Goal: Task Accomplishment & Management: Complete application form

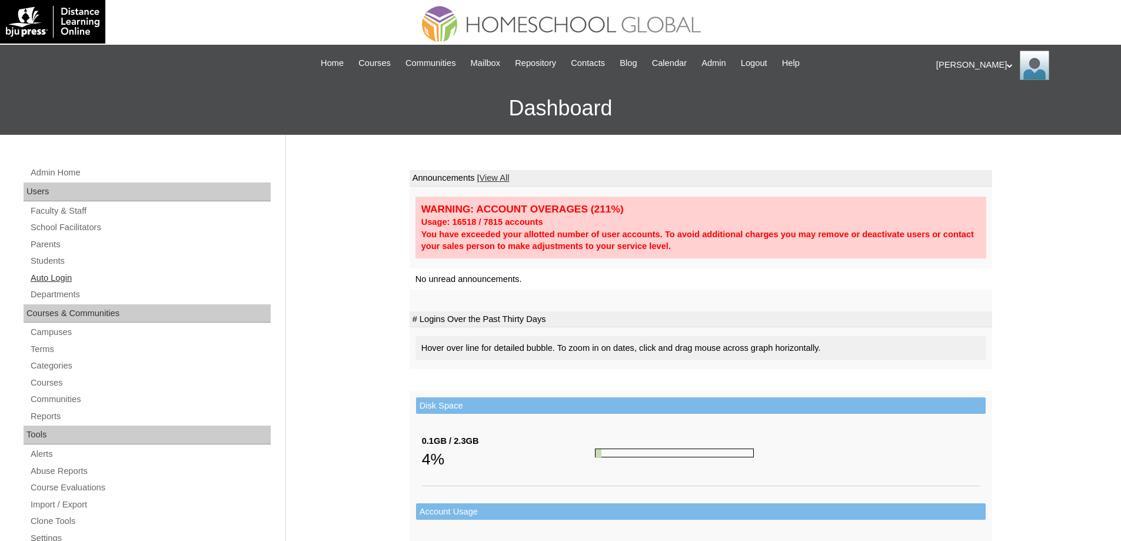
click at [72, 278] on link "Auto Login" at bounding box center [149, 278] width 241 height 15
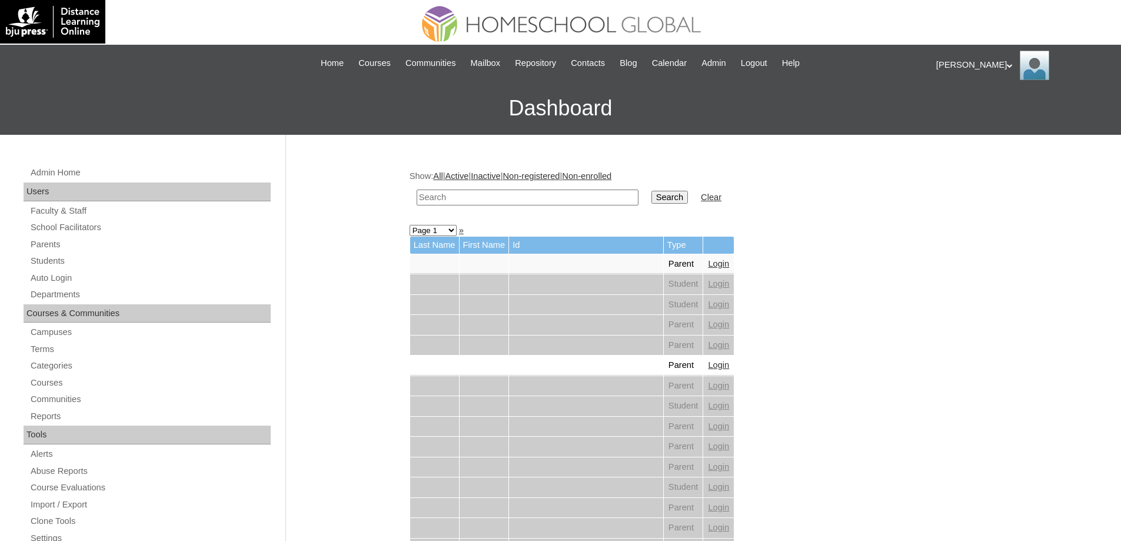
click at [498, 197] on input "text" at bounding box center [528, 197] width 222 height 16
paste input "Tyler Adr"
type input "Tyler Adr"
click at [668, 197] on input "Search" at bounding box center [669, 197] width 36 height 13
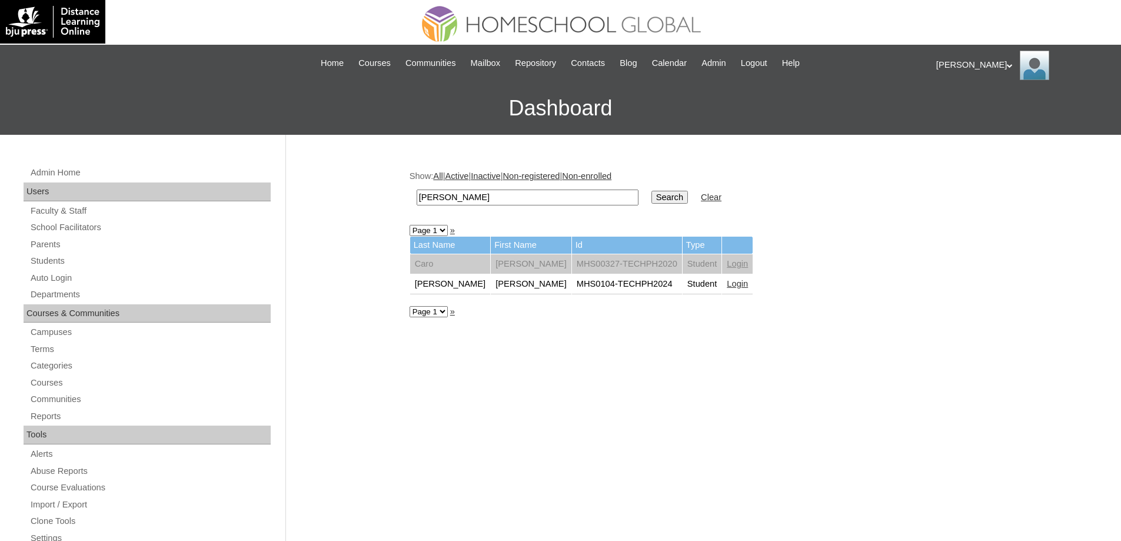
click at [727, 288] on link "Login" at bounding box center [737, 283] width 21 height 9
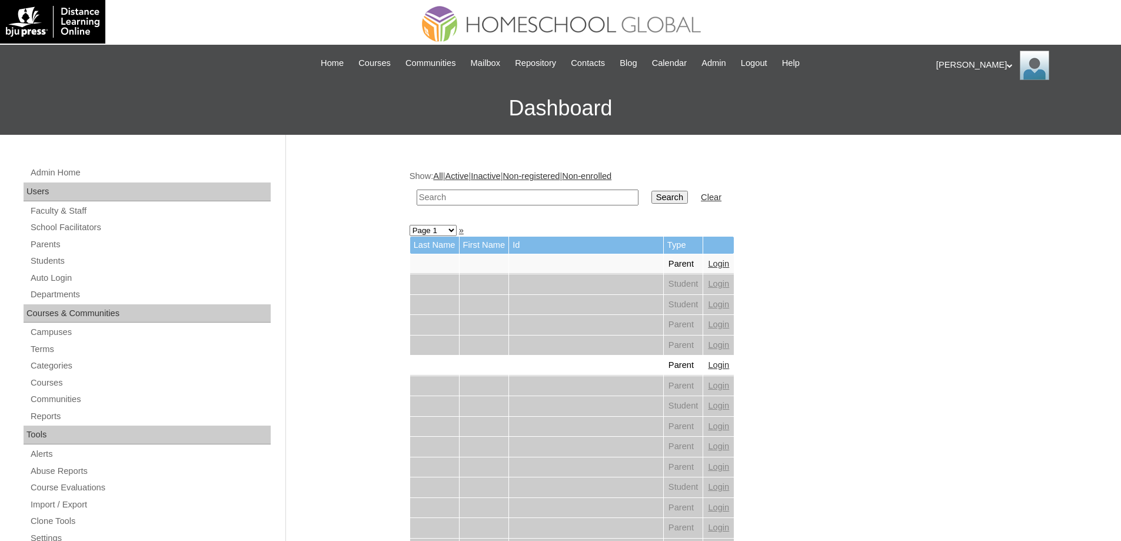
drag, startPoint x: 524, startPoint y: 199, endPoint x: 564, endPoint y: 201, distance: 40.1
click at [532, 199] on input "text" at bounding box center [528, 197] width 222 height 16
paste input "Therese"
type input "Therese"
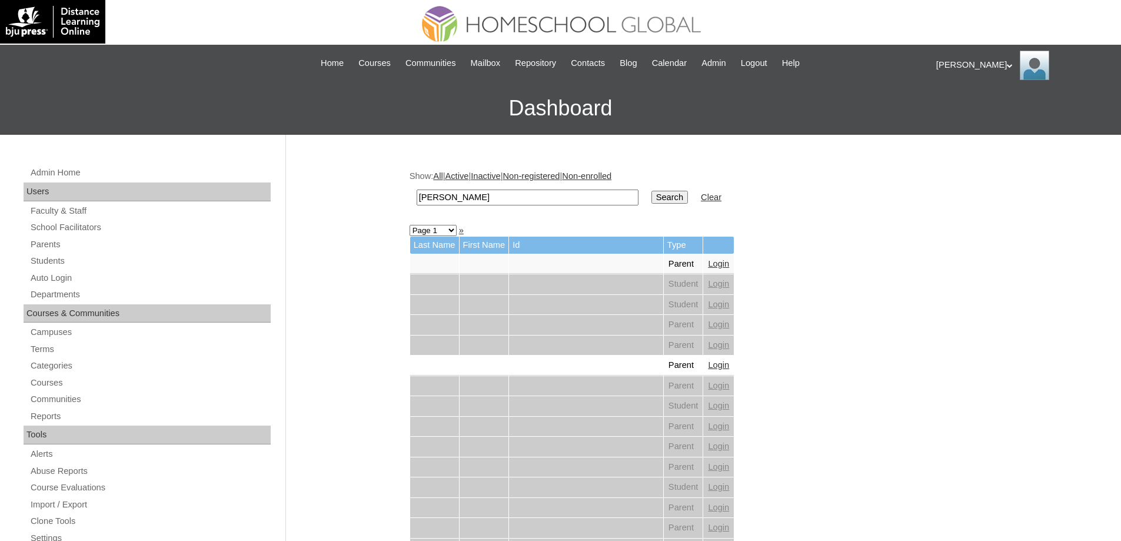
click at [675, 198] on input "Search" at bounding box center [669, 197] width 36 height 13
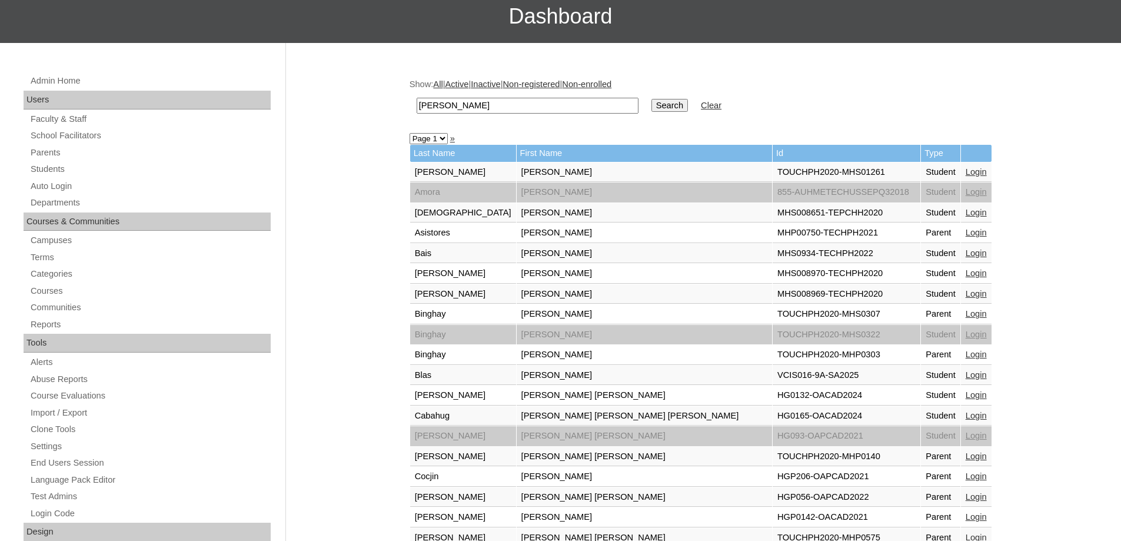
scroll to position [118, 0]
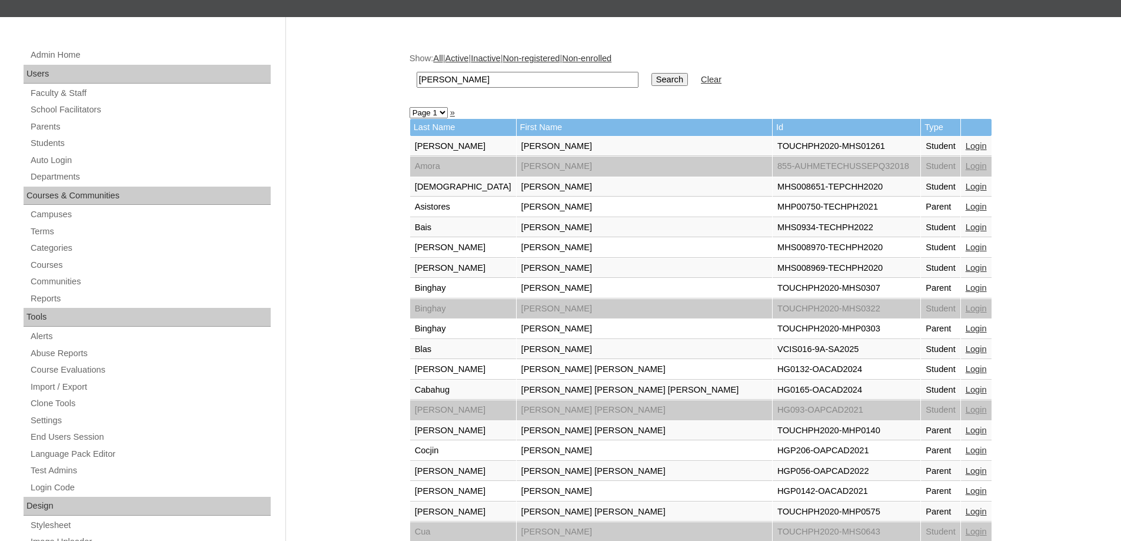
click at [965, 224] on link "Login" at bounding box center [975, 226] width 21 height 9
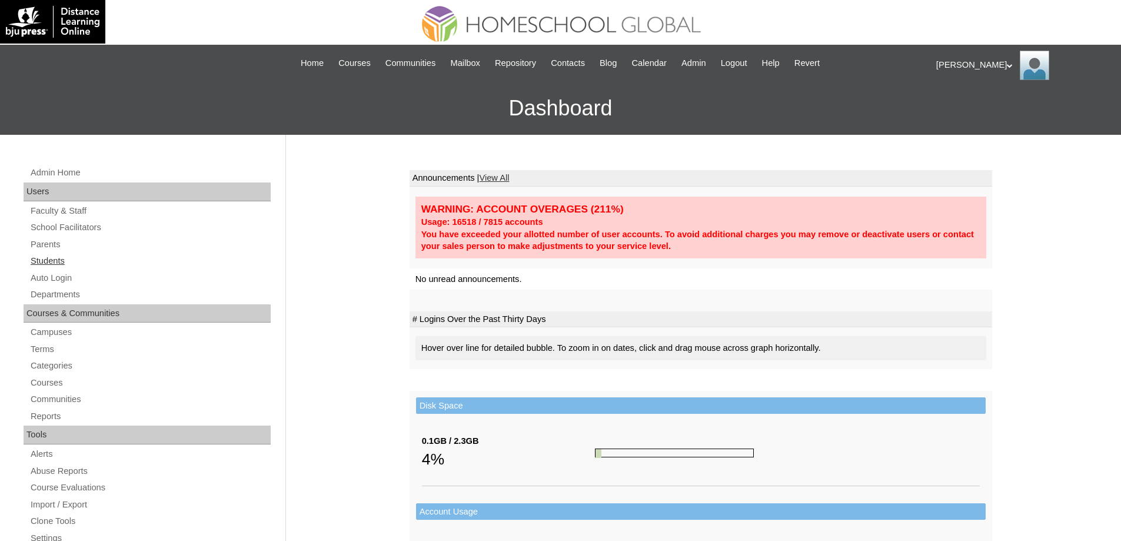
click at [136, 261] on link "Students" at bounding box center [149, 261] width 241 height 15
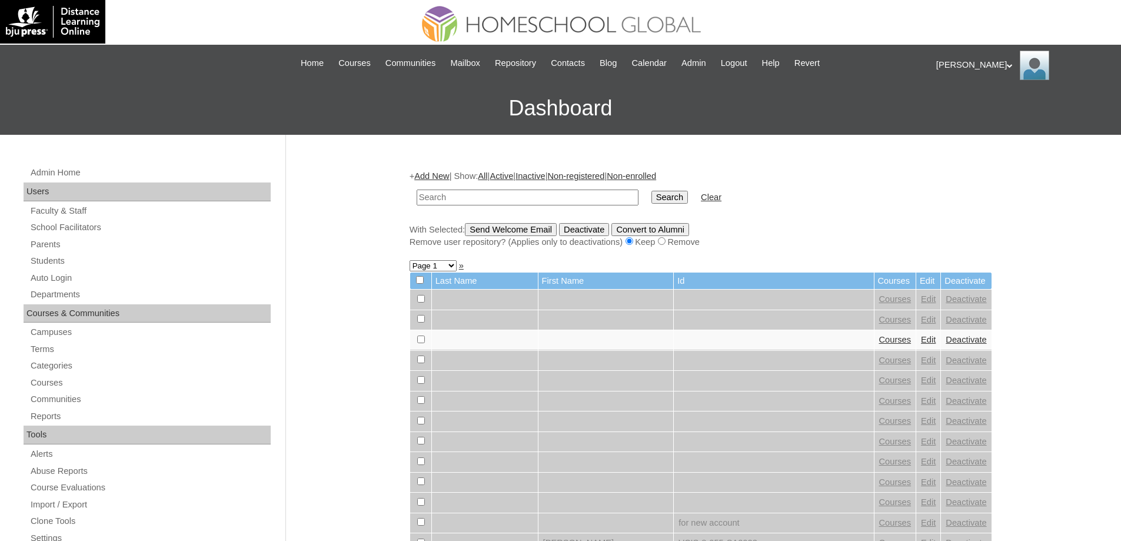
click at [456, 202] on input "text" at bounding box center [528, 197] width 222 height 16
paste input "[PERSON_NAME]"
type input "[PERSON_NAME]"
click at [674, 191] on input "Search" at bounding box center [669, 197] width 36 height 13
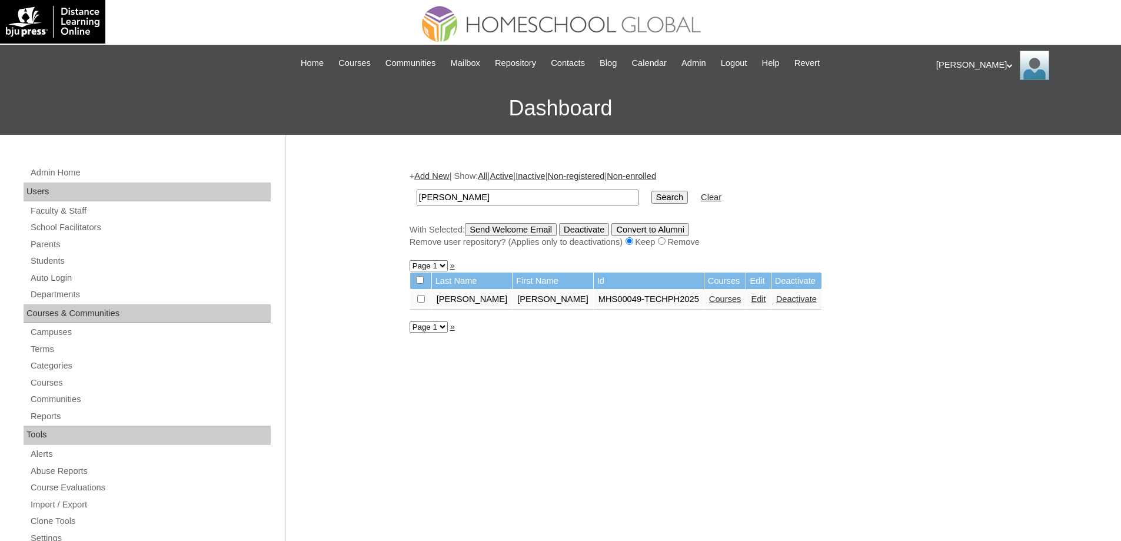
click at [709, 301] on link "Courses" at bounding box center [725, 298] width 32 height 9
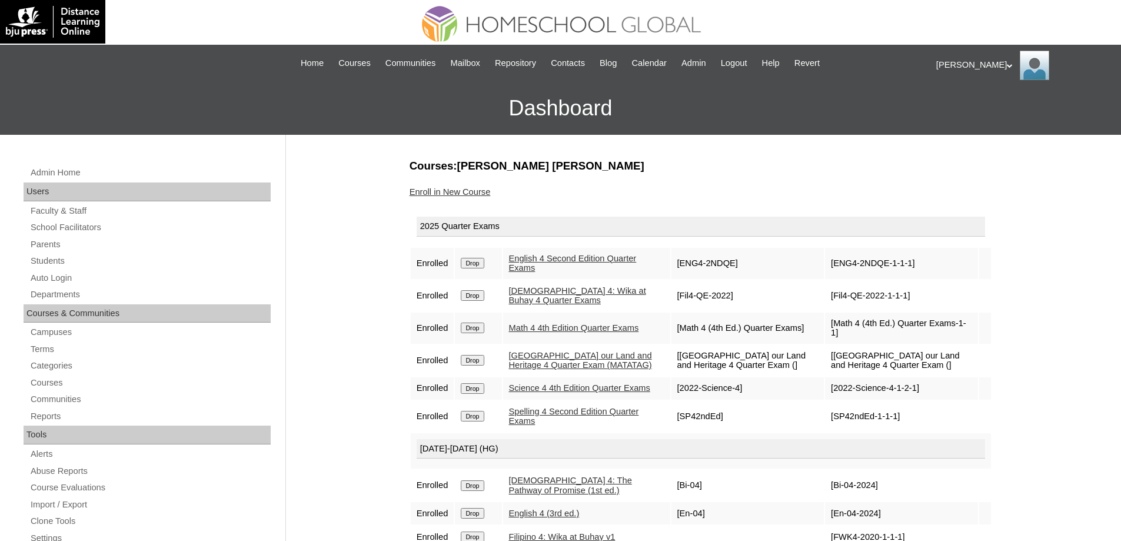
click at [490, 192] on link "Enroll in New Course" at bounding box center [449, 191] width 81 height 9
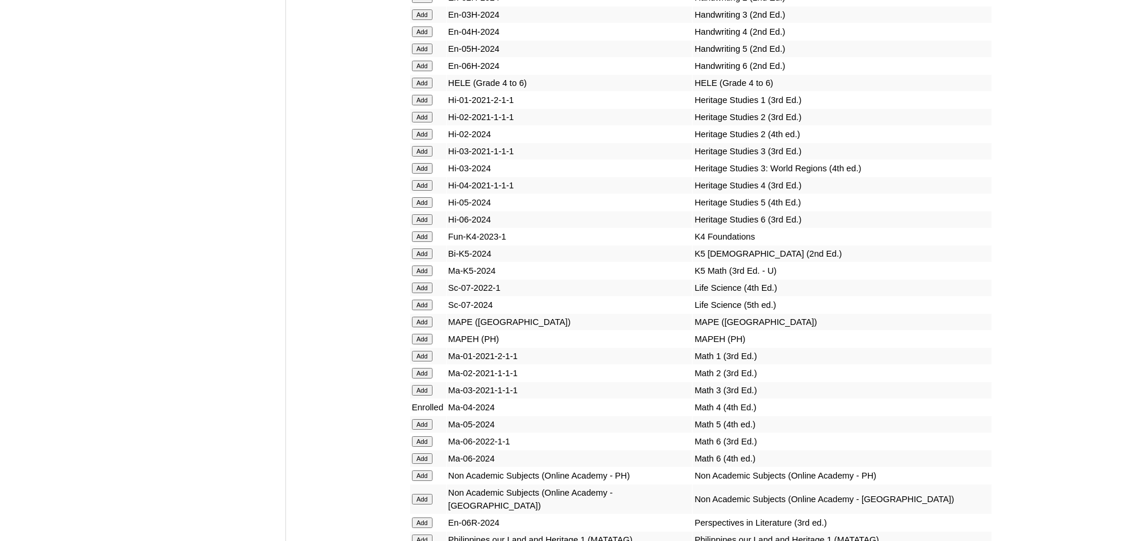
scroll to position [4060, 0]
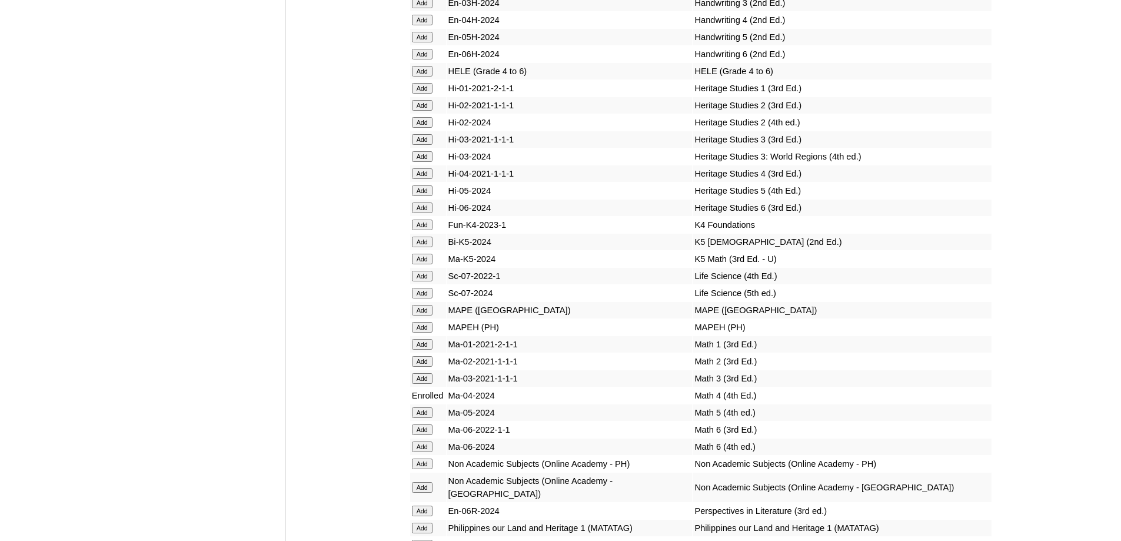
click at [420, 76] on input "Add" at bounding box center [422, 71] width 21 height 11
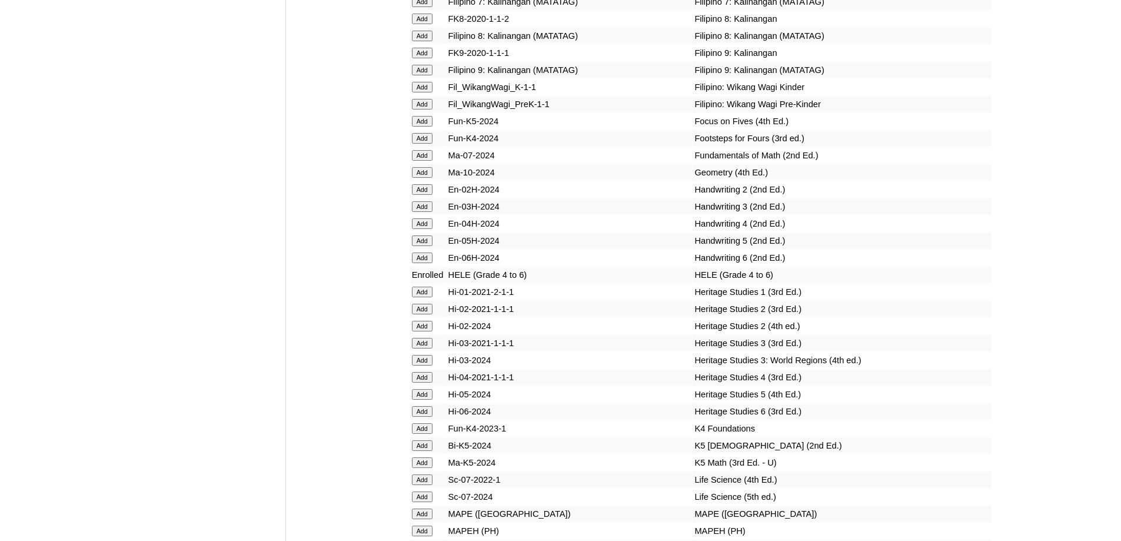
scroll to position [4143, 0]
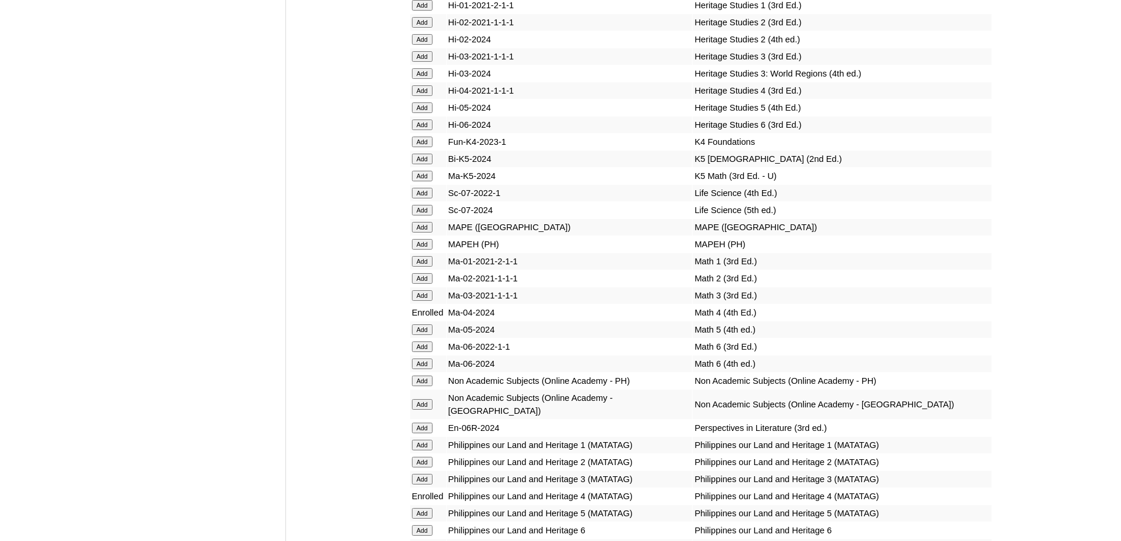
click at [420, 249] on input "Add" at bounding box center [422, 244] width 21 height 11
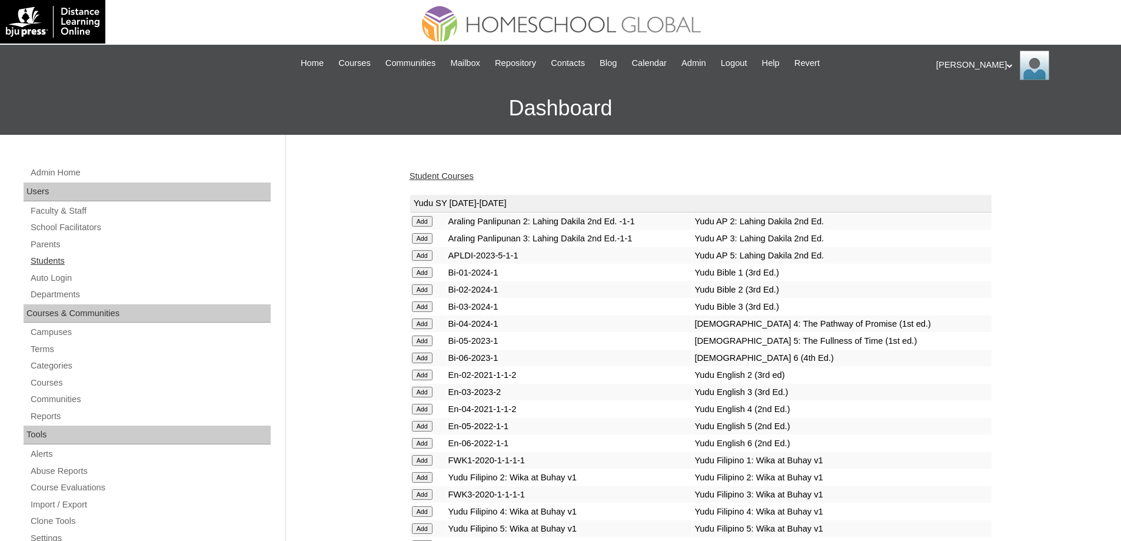
click at [104, 261] on link "Students" at bounding box center [149, 261] width 241 height 15
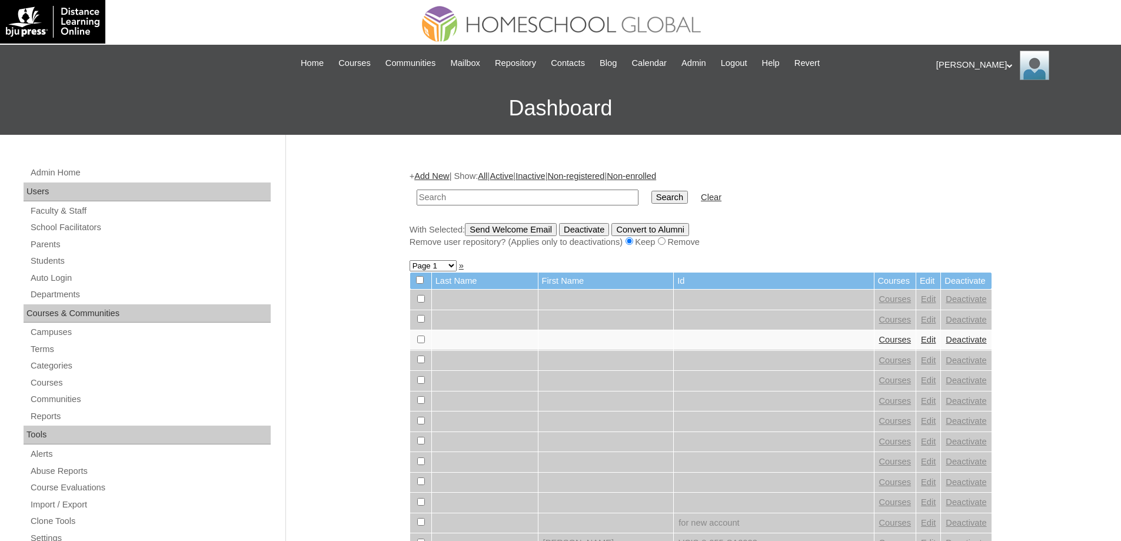
drag, startPoint x: 491, startPoint y: 199, endPoint x: 609, endPoint y: 205, distance: 118.4
click at [499, 199] on input "text" at bounding box center [528, 197] width 222 height 16
type input "Cielo Ka"
click at [669, 202] on input "Search" at bounding box center [669, 197] width 36 height 13
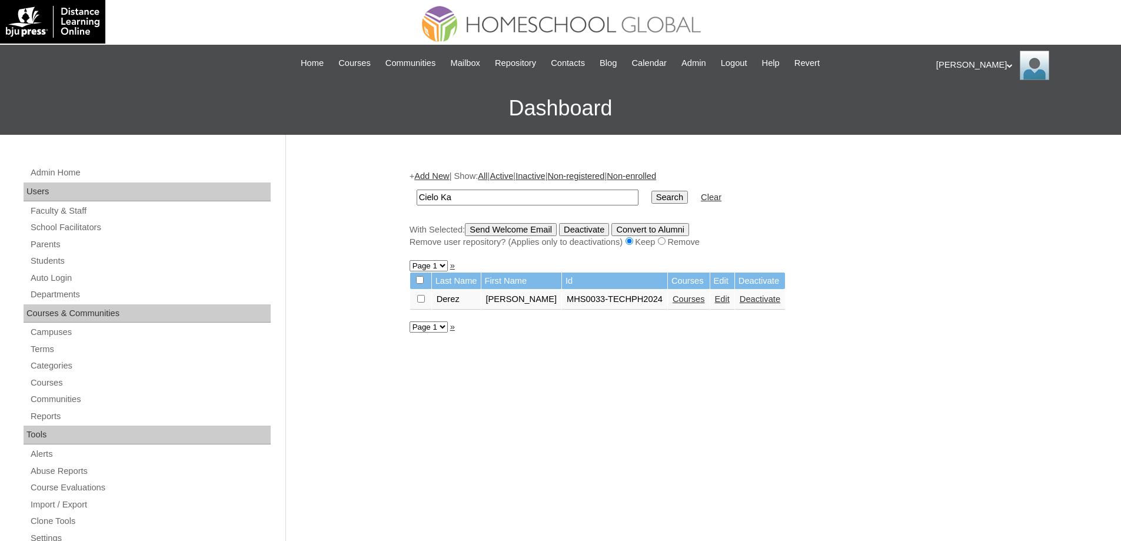
click at [691, 298] on link "Courses" at bounding box center [688, 298] width 32 height 9
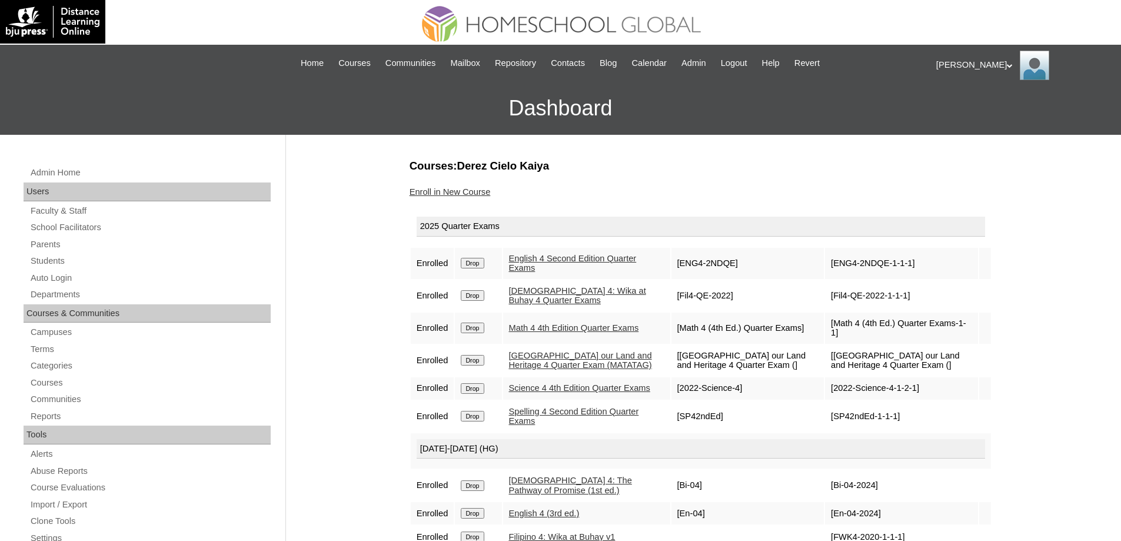
click at [482, 195] on link "Enroll in New Course" at bounding box center [449, 191] width 81 height 9
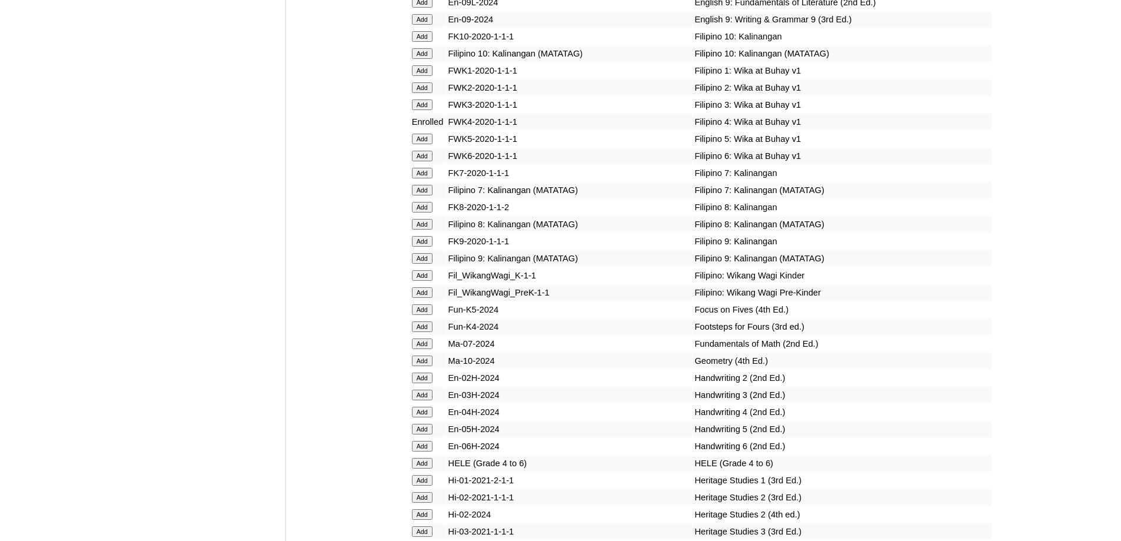
scroll to position [4001, 0]
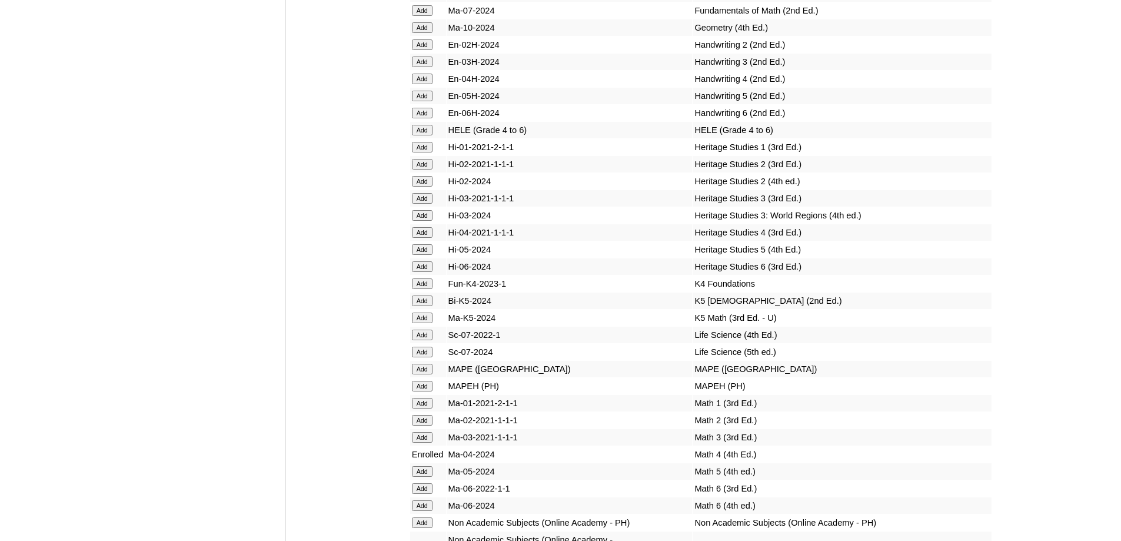
click at [424, 135] on input "Add" at bounding box center [422, 130] width 21 height 11
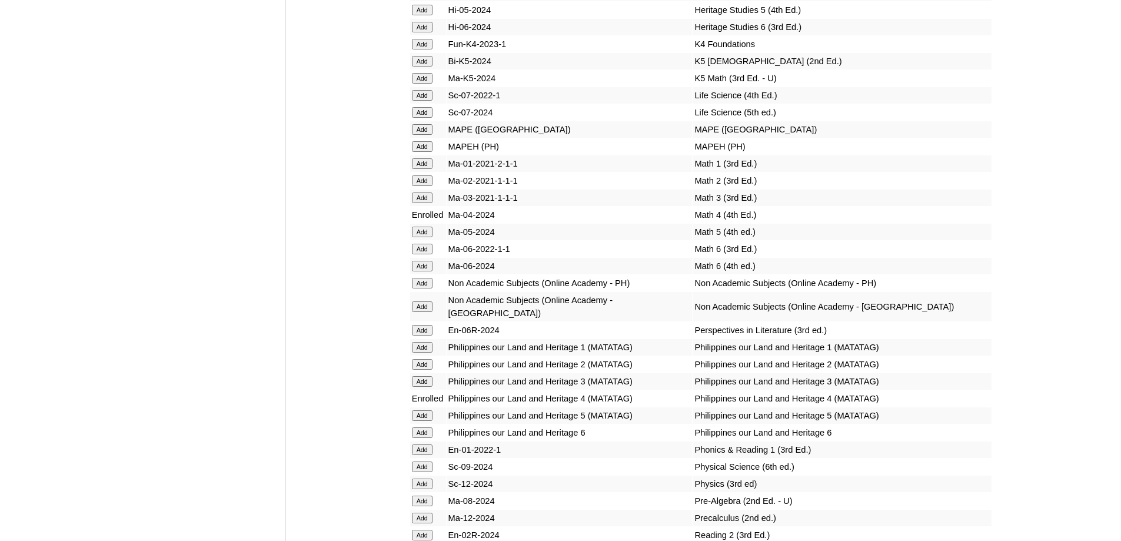
scroll to position [4264, 0]
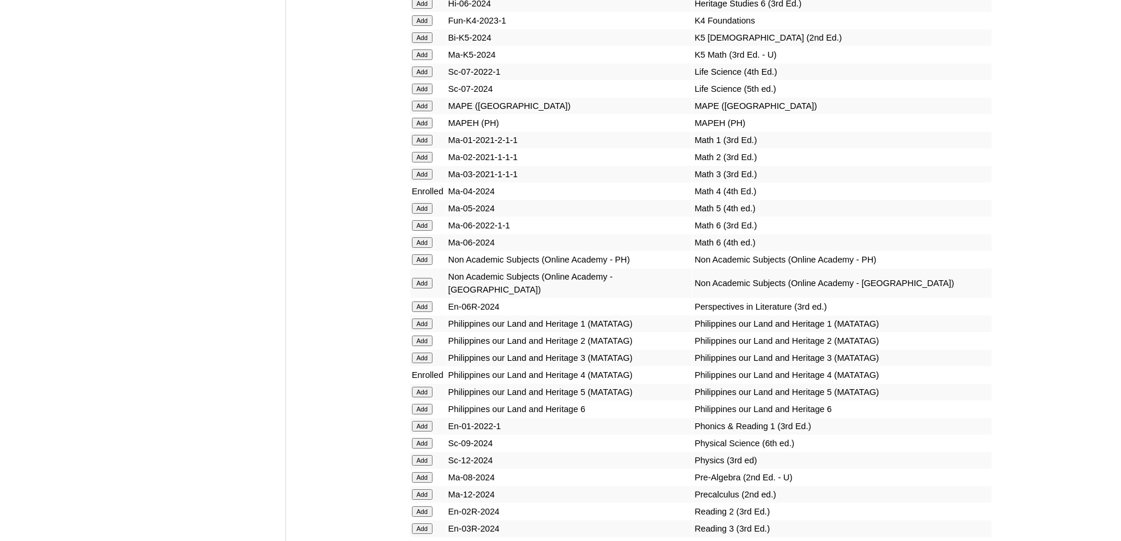
click at [416, 128] on input "Add" at bounding box center [422, 123] width 21 height 11
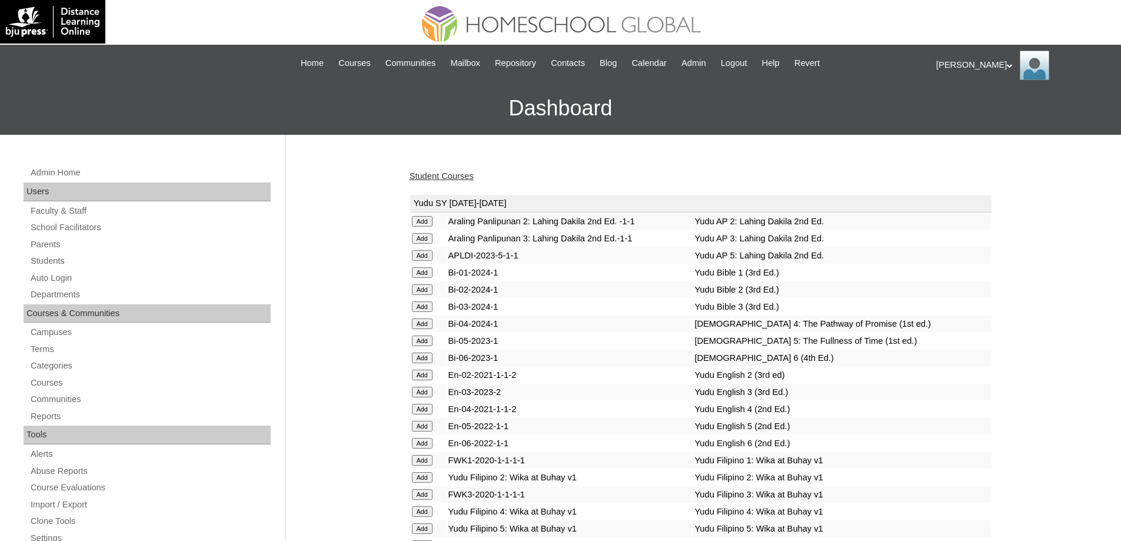
click at [973, 361] on td "[DEMOGRAPHIC_DATA] 6 (4th Ed.)" at bounding box center [841, 357] width 298 height 16
click at [68, 259] on link "Students" at bounding box center [149, 261] width 241 height 15
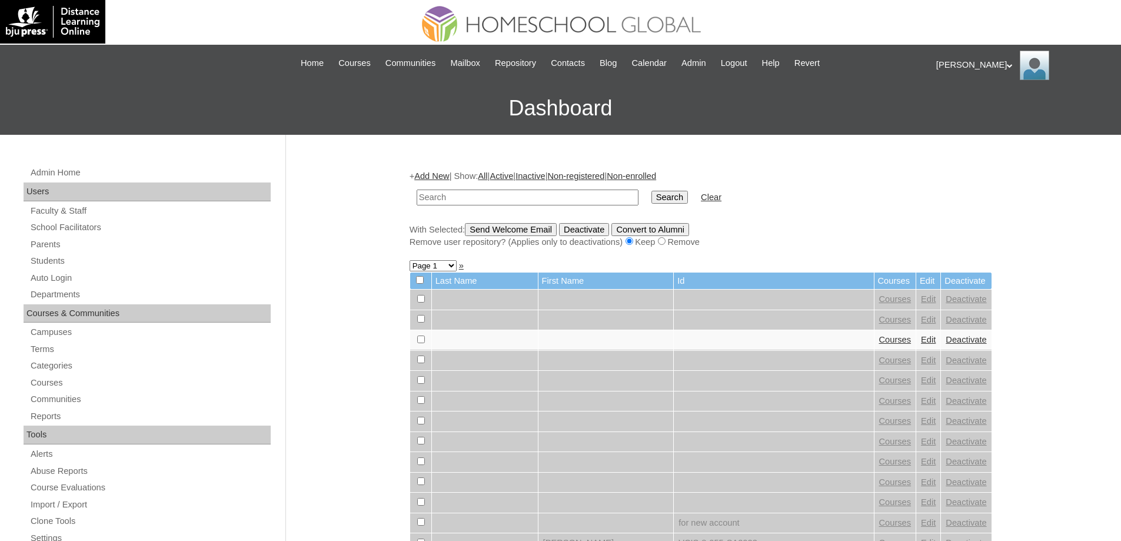
click at [501, 197] on input "text" at bounding box center [528, 197] width 222 height 16
type input "[PERSON_NAME]"
click at [670, 192] on input "Search" at bounding box center [669, 197] width 36 height 13
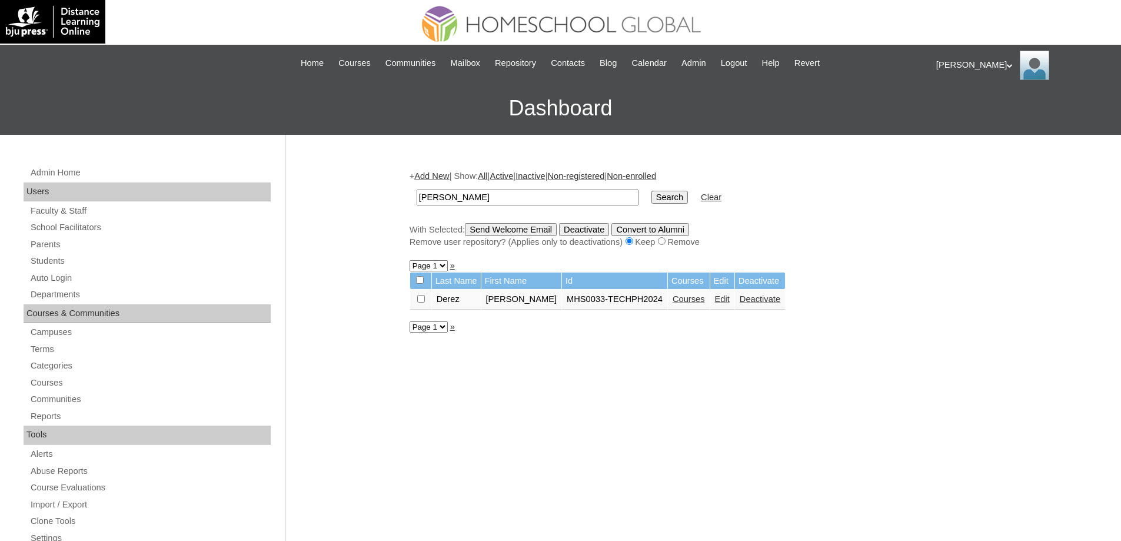
click at [676, 301] on link "Courses" at bounding box center [688, 298] width 32 height 9
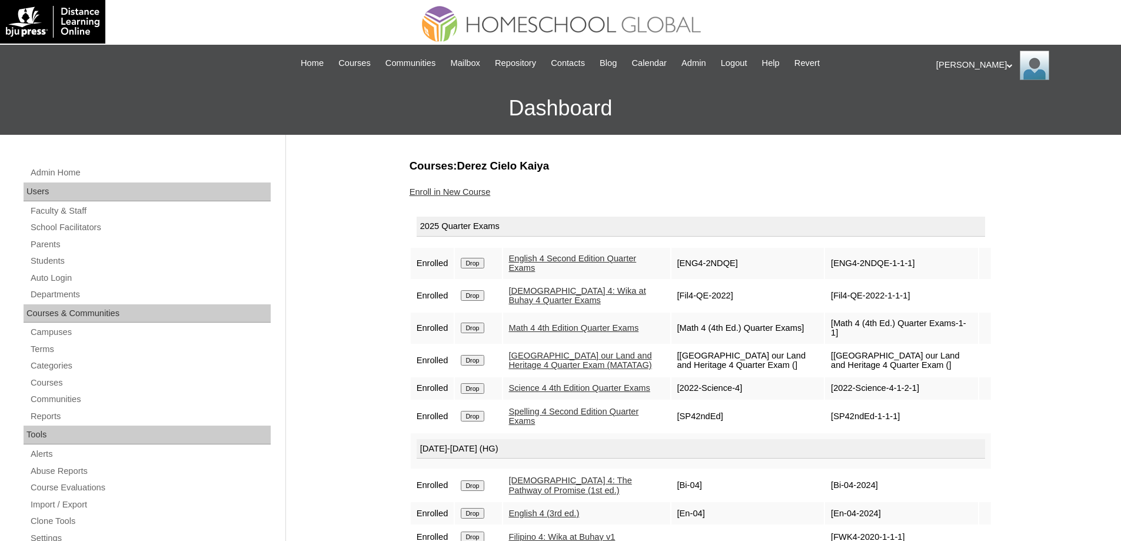
click at [490, 196] on link "Enroll in New Course" at bounding box center [449, 191] width 81 height 9
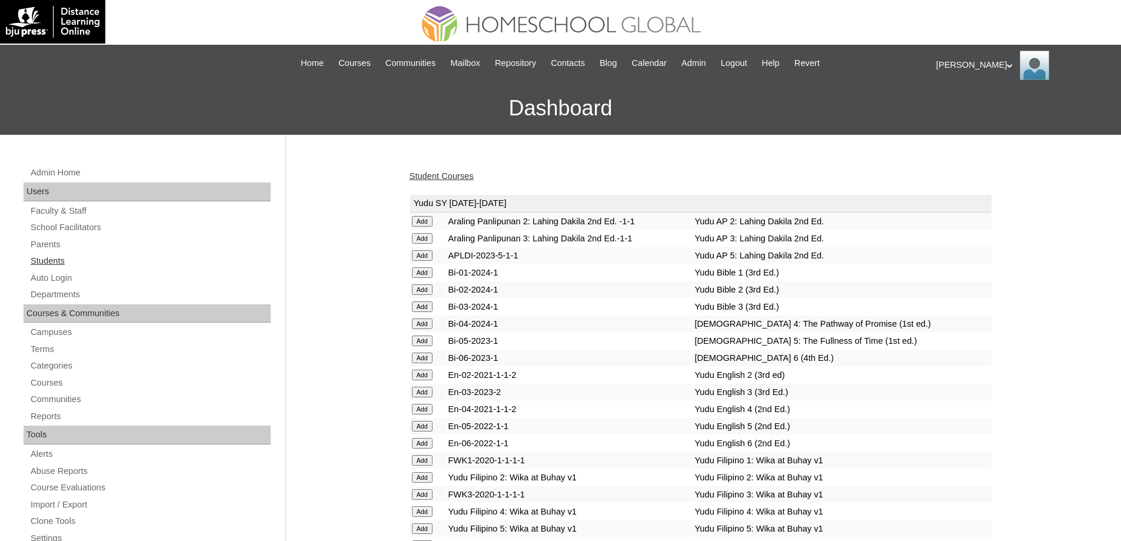
click at [103, 261] on link "Students" at bounding box center [149, 261] width 241 height 15
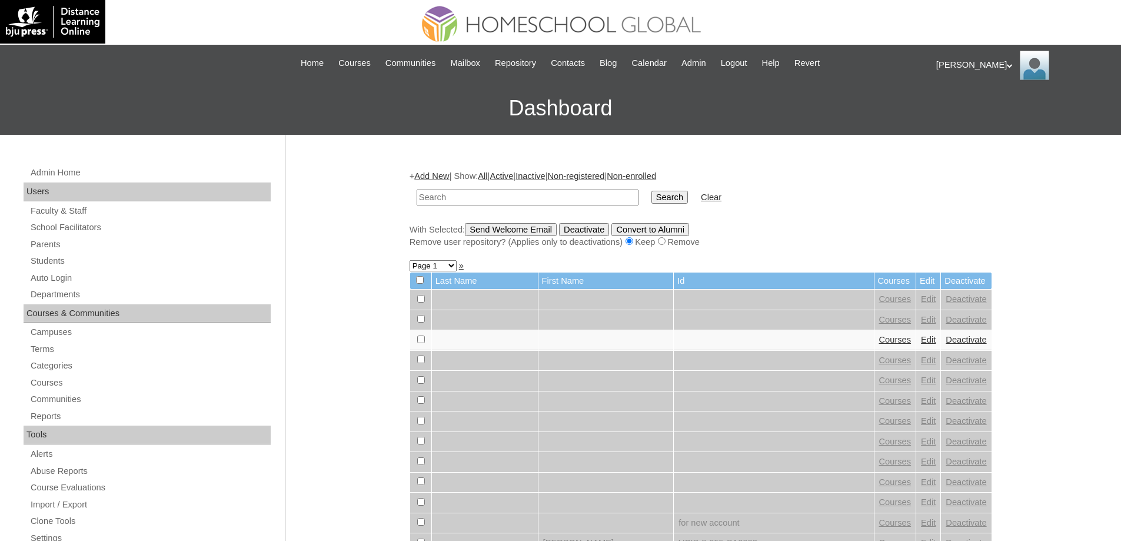
drag, startPoint x: 555, startPoint y: 197, endPoint x: 621, endPoint y: 204, distance: 65.7
click at [560, 197] on input "text" at bounding box center [528, 197] width 222 height 16
paste input "[PERSON_NAME]"
type input "[PERSON_NAME]"
click at [678, 204] on input "Search" at bounding box center [669, 197] width 36 height 13
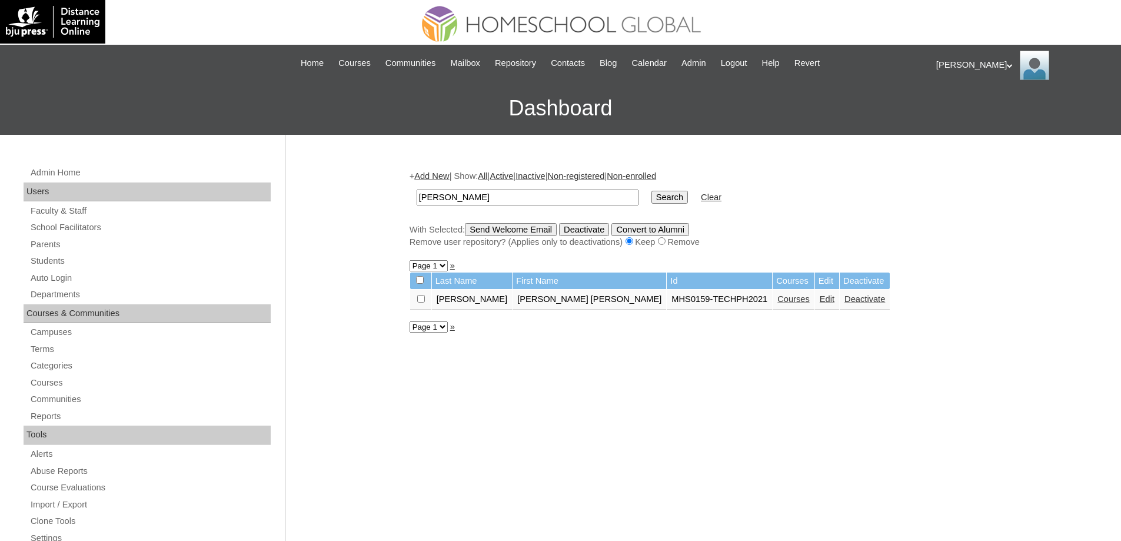
click at [777, 298] on link "Courses" at bounding box center [793, 298] width 32 height 9
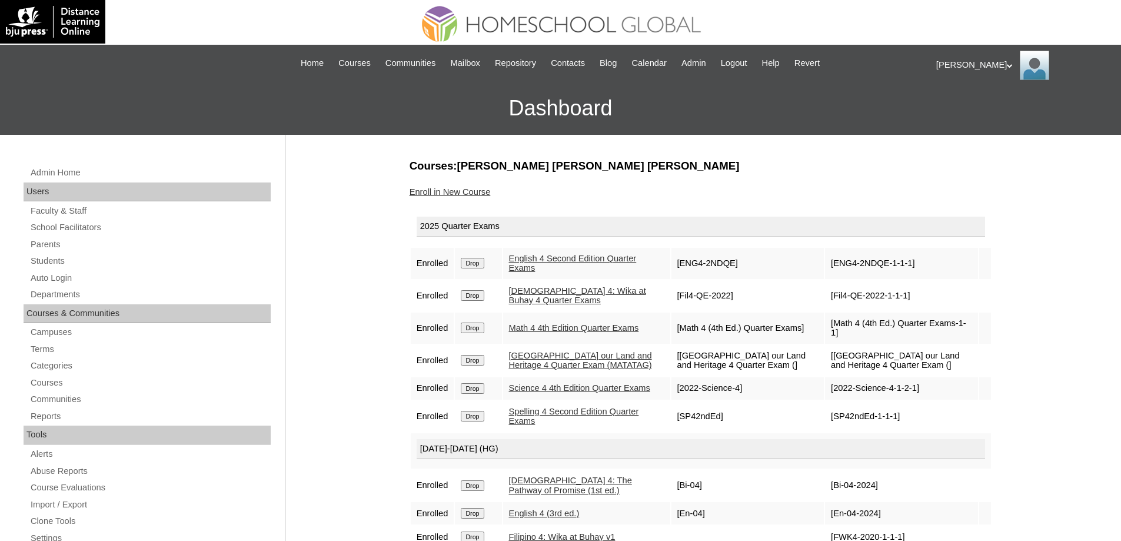
click at [470, 186] on div "Enroll in New Course" at bounding box center [700, 192] width 582 height 12
click at [461, 191] on link "Enroll in New Course" at bounding box center [449, 191] width 81 height 9
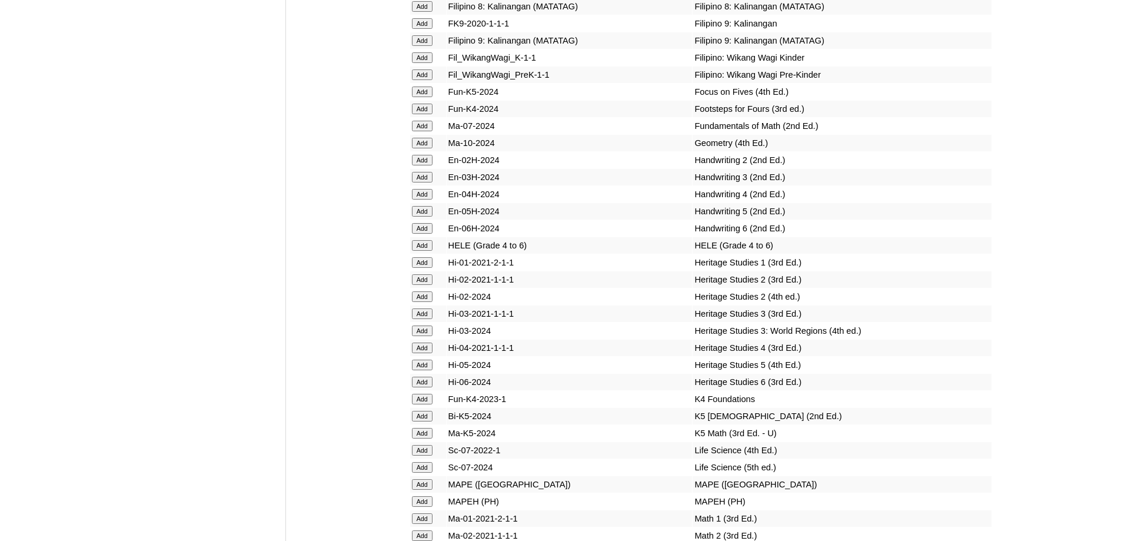
scroll to position [3974, 0]
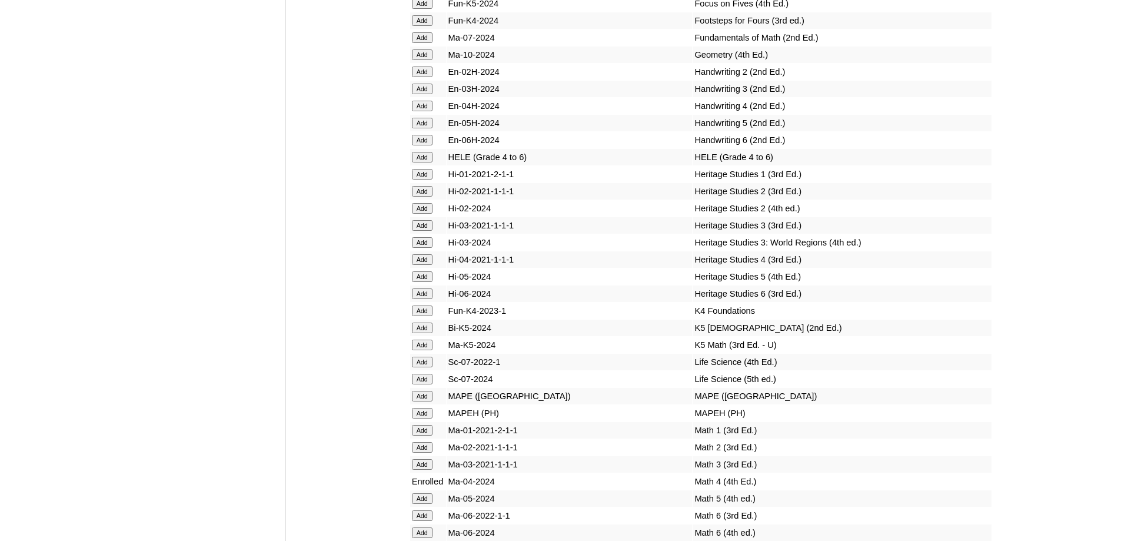
click at [429, 162] on input "Add" at bounding box center [422, 157] width 21 height 11
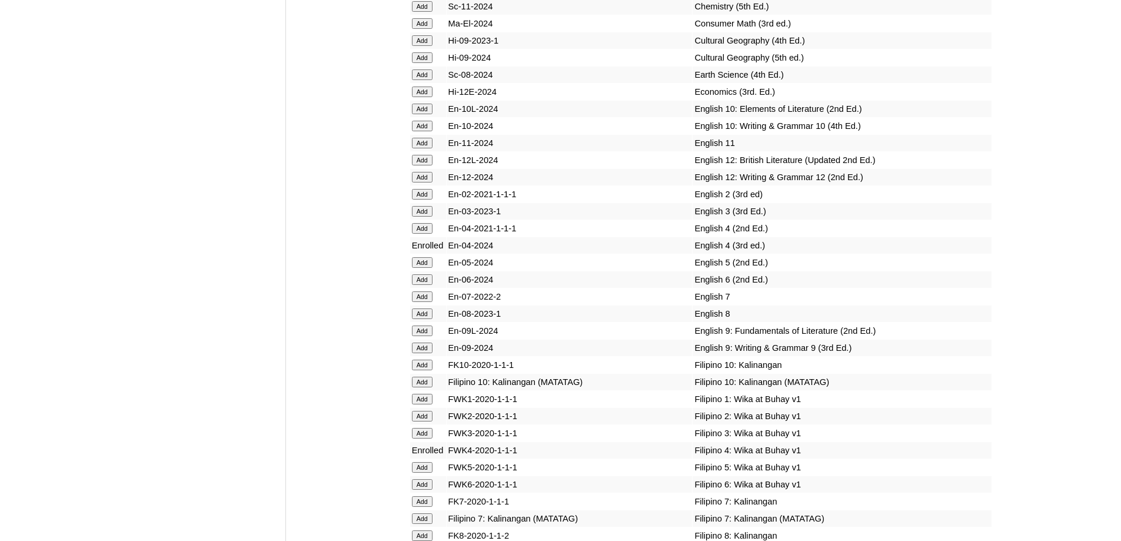
scroll to position [4027, 0]
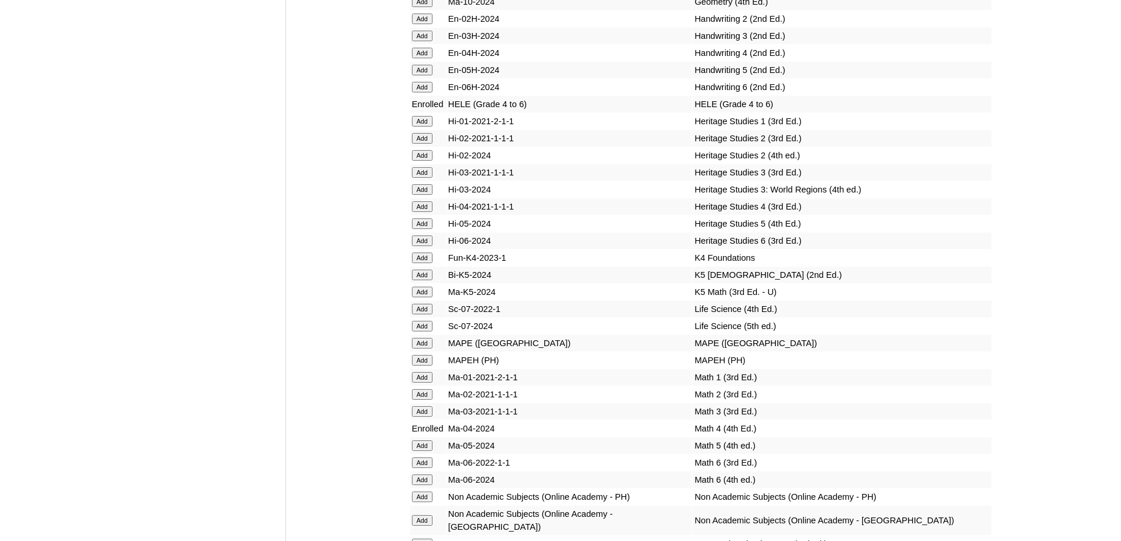
click at [422, 368] on td "Add" at bounding box center [428, 360] width 36 height 16
click at [423, 365] on input "Add" at bounding box center [422, 360] width 21 height 11
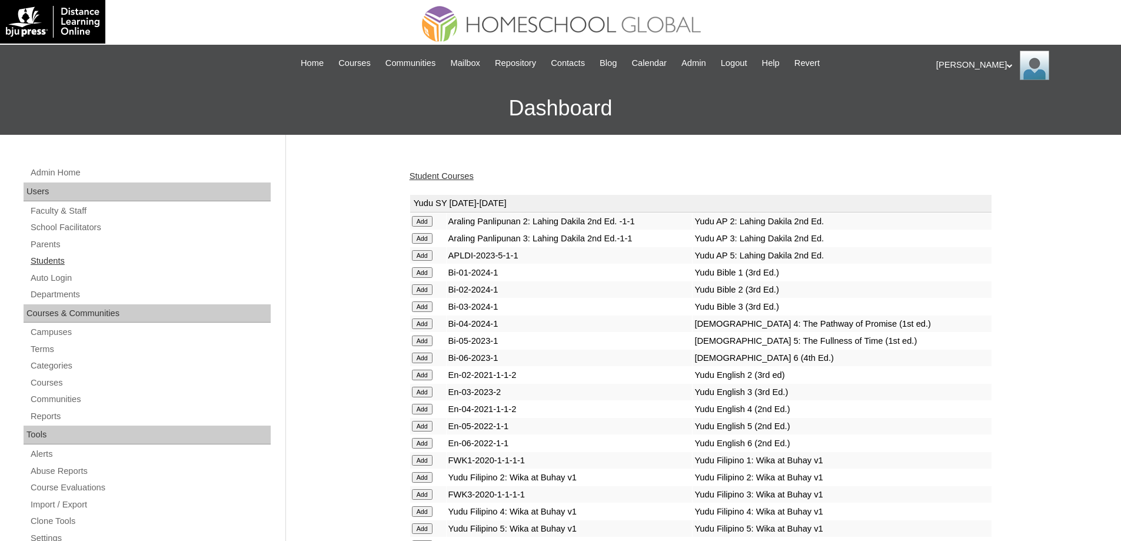
click at [117, 257] on link "Students" at bounding box center [149, 261] width 241 height 15
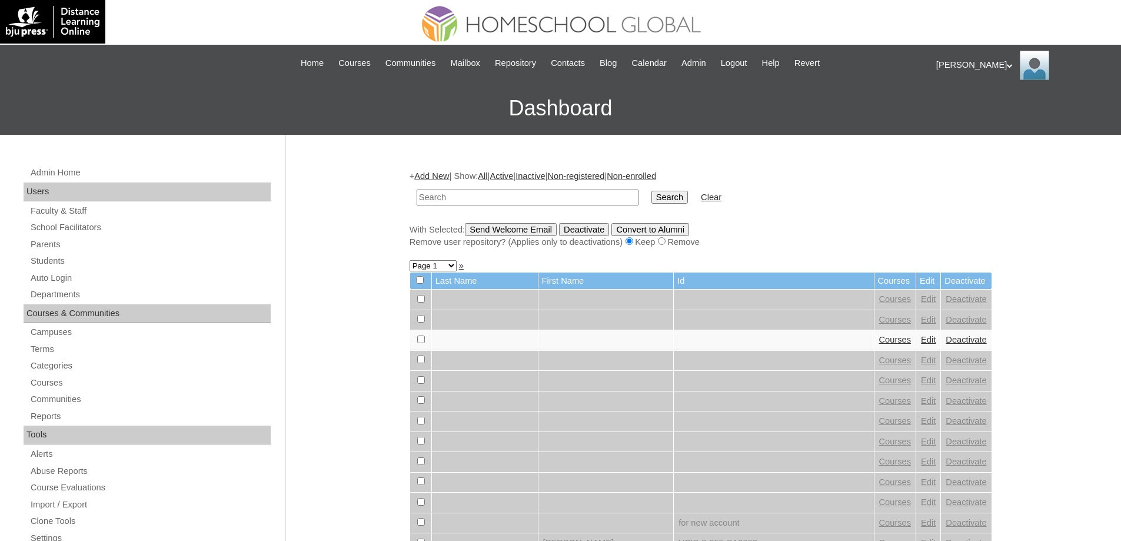
click at [515, 193] on input "text" at bounding box center [528, 197] width 222 height 16
type input "Marzelah Janay"
click at [680, 201] on input "Search" at bounding box center [669, 197] width 36 height 13
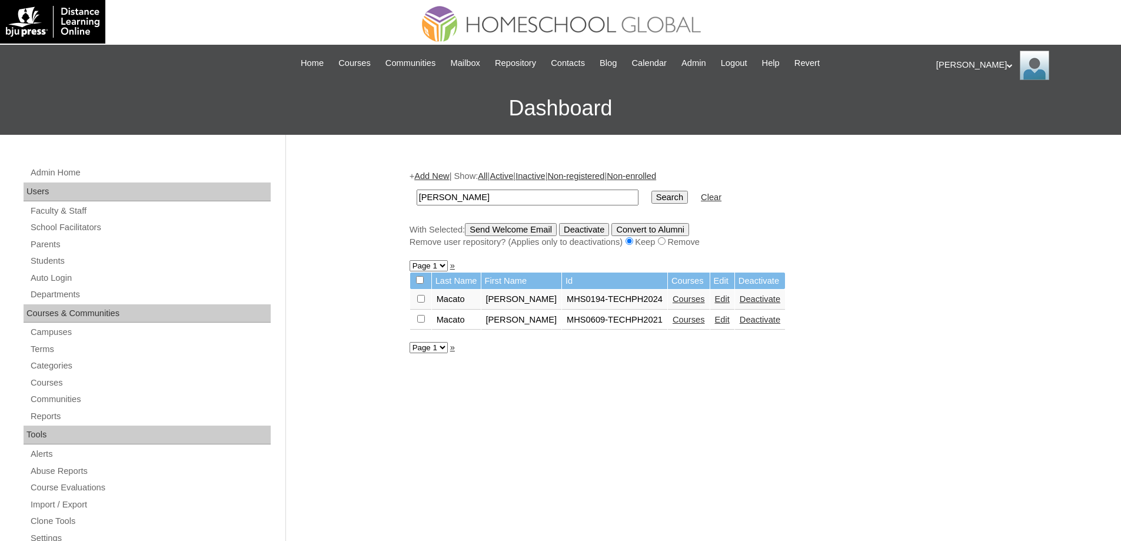
click at [704, 300] on link "Courses" at bounding box center [688, 298] width 32 height 9
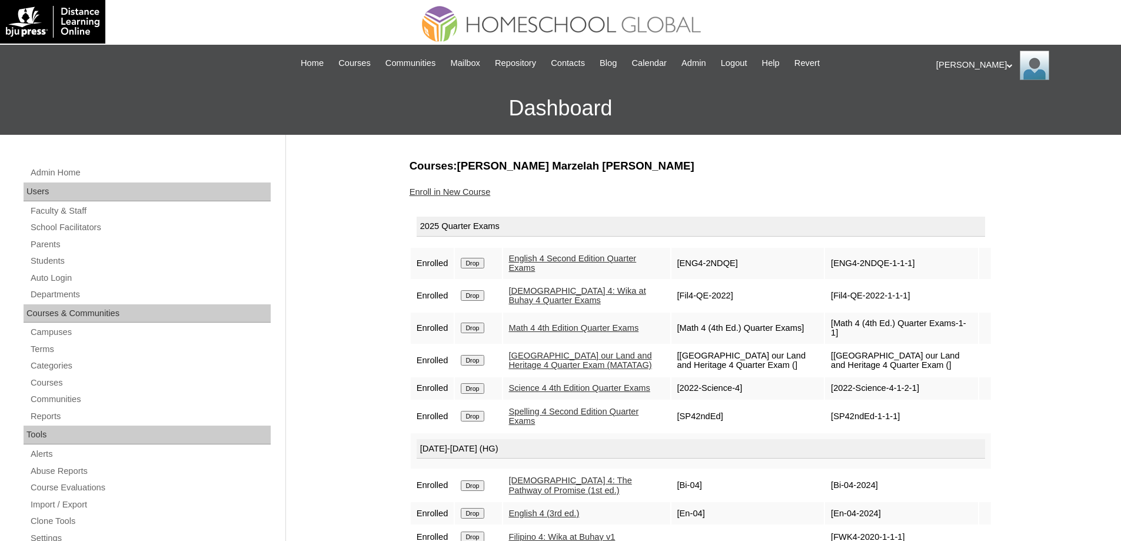
click at [467, 192] on link "Enroll in New Course" at bounding box center [449, 191] width 81 height 9
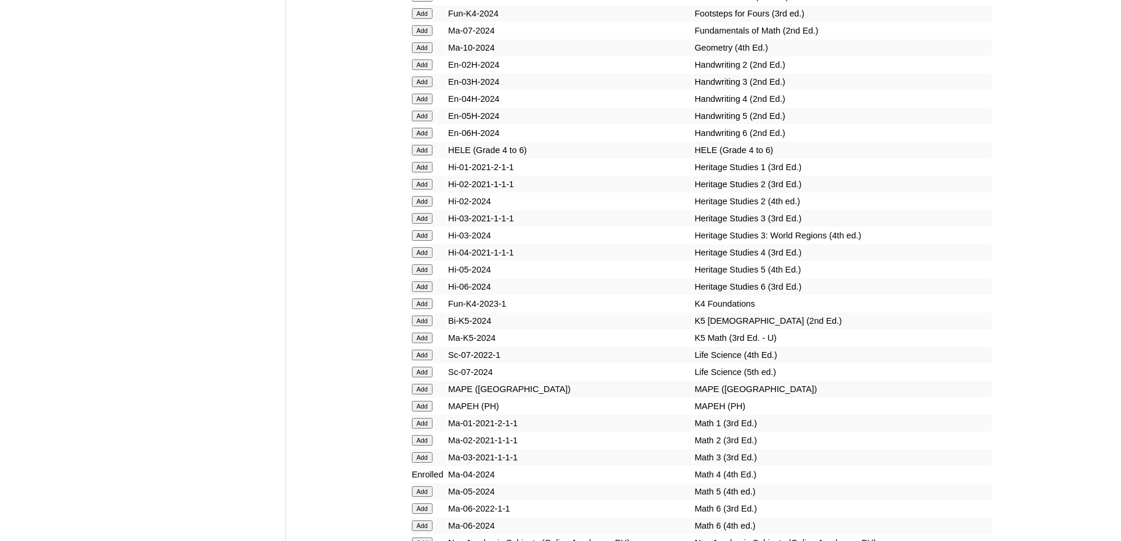
scroll to position [4035, 0]
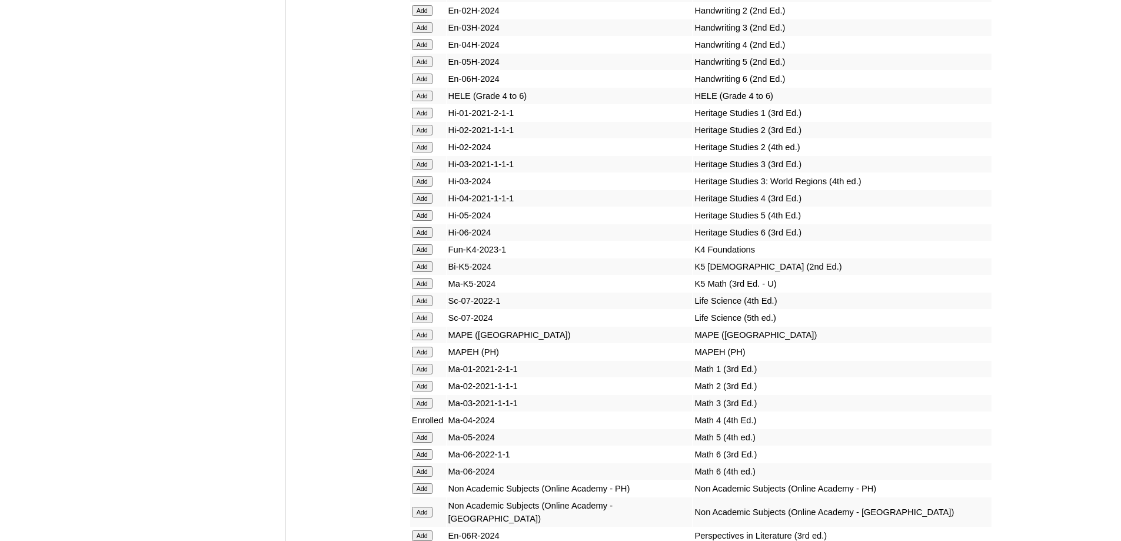
click at [423, 101] on input "Add" at bounding box center [422, 96] width 21 height 11
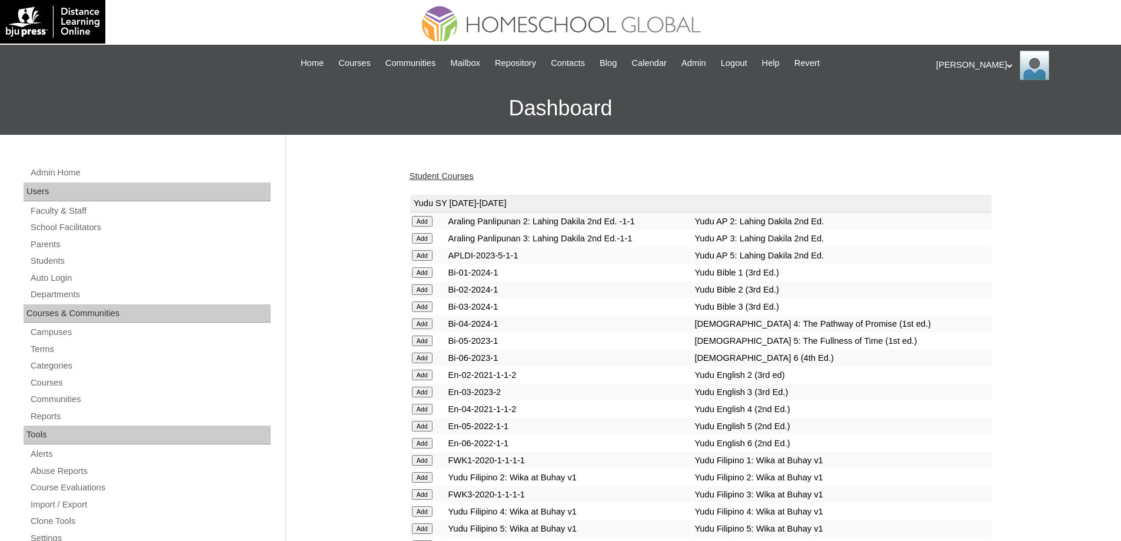
click at [462, 176] on link "Student Courses" at bounding box center [441, 175] width 64 height 9
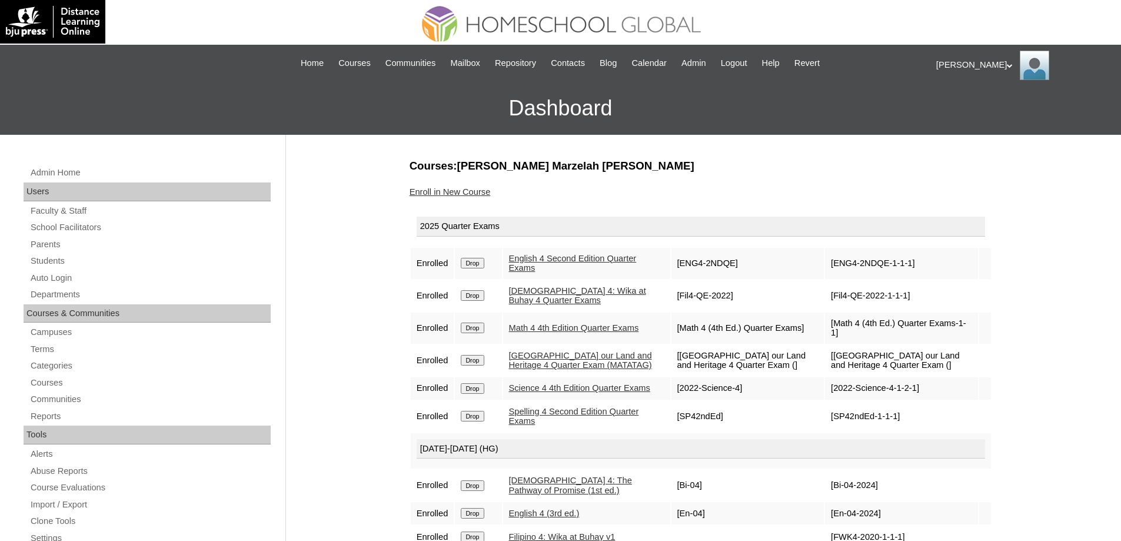
click at [475, 188] on link "Enroll in New Course" at bounding box center [449, 191] width 81 height 9
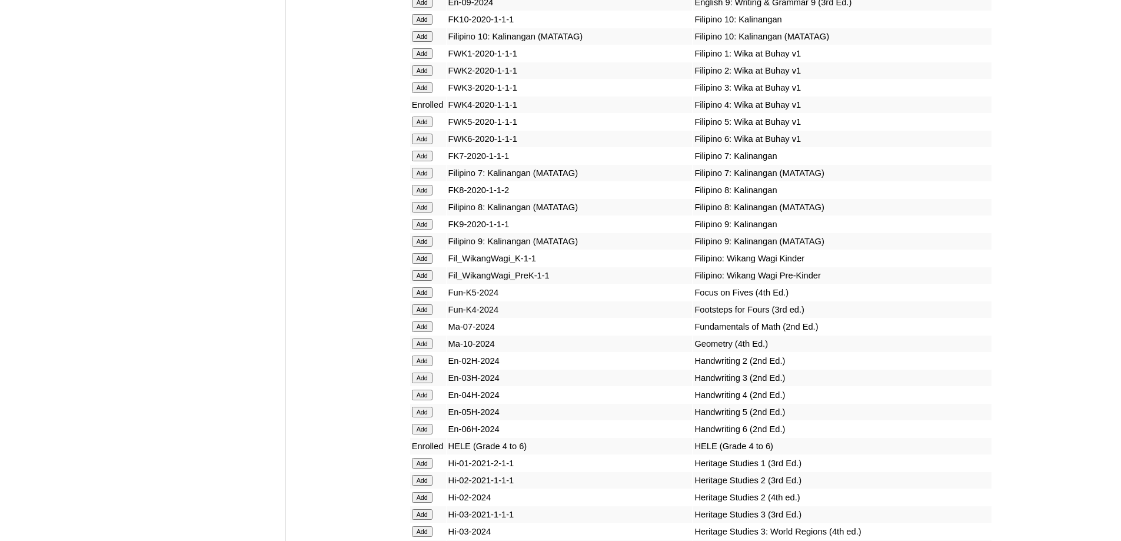
scroll to position [4602, 0]
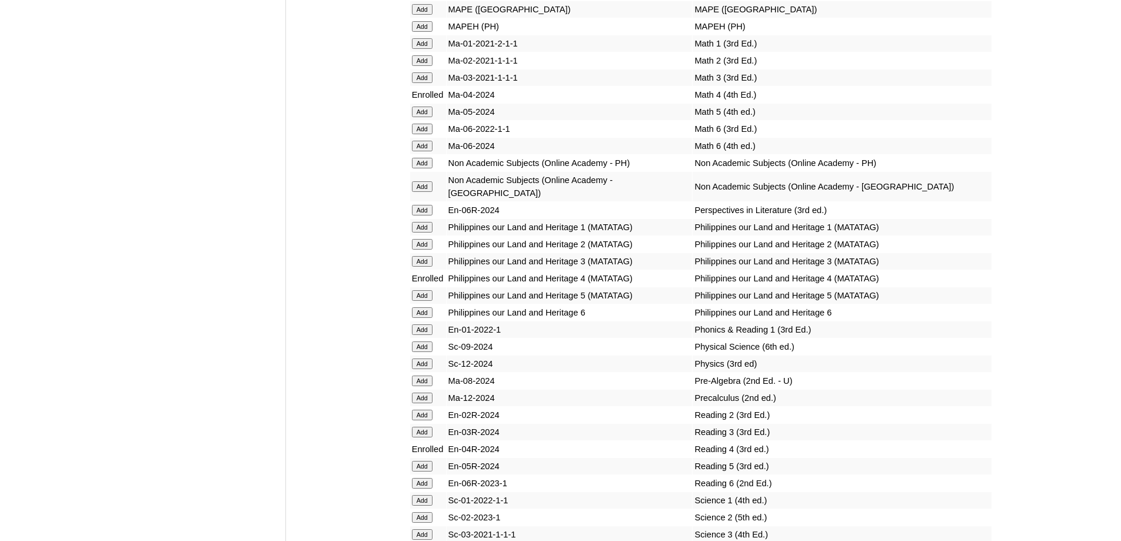
scroll to position [4308, 0]
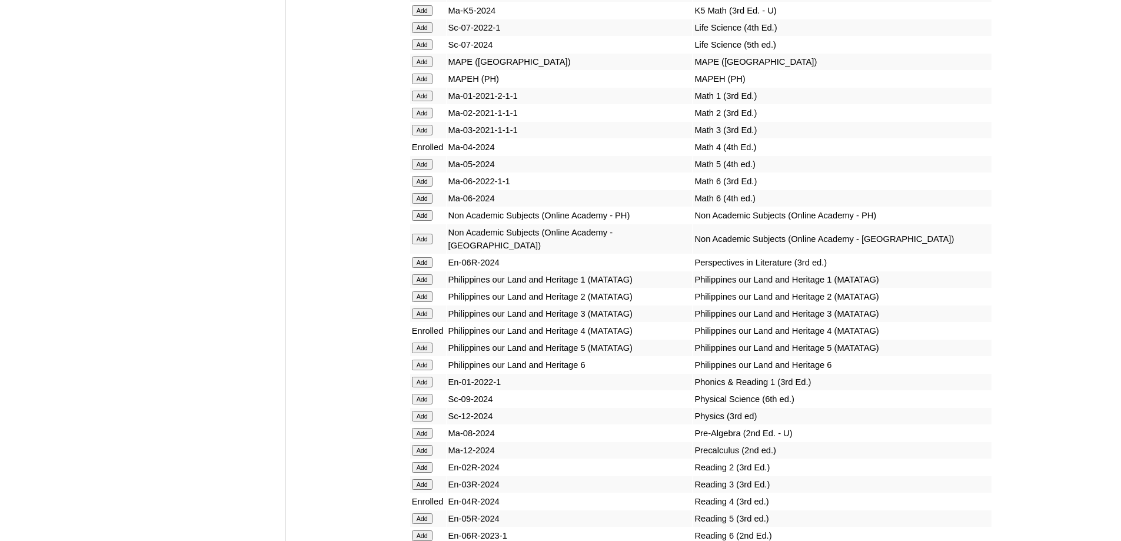
click at [425, 84] on input "Add" at bounding box center [422, 79] width 21 height 11
